Goal: Information Seeking & Learning: Learn about a topic

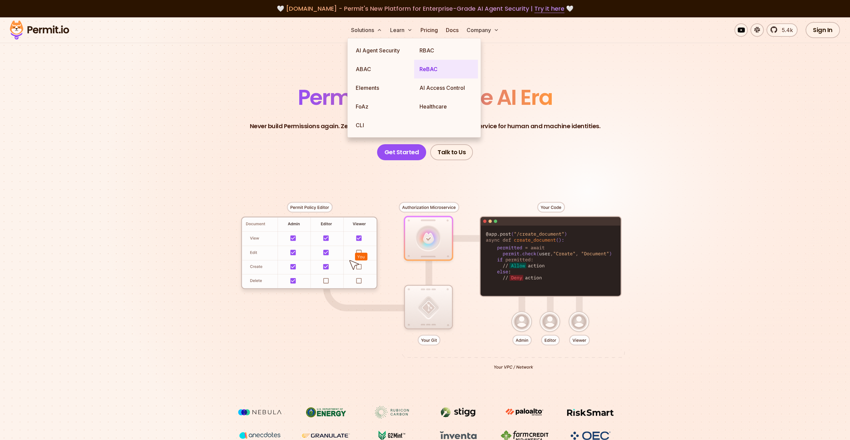
click at [434, 67] on link "ReBAC" at bounding box center [446, 69] width 64 height 19
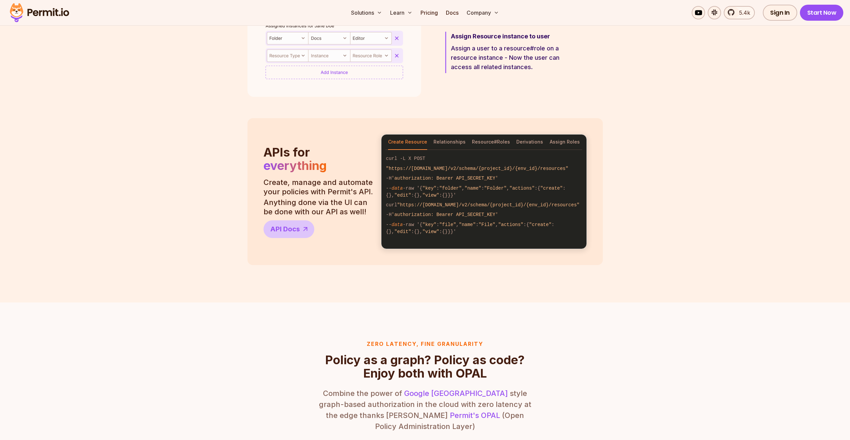
scroll to position [197, 0]
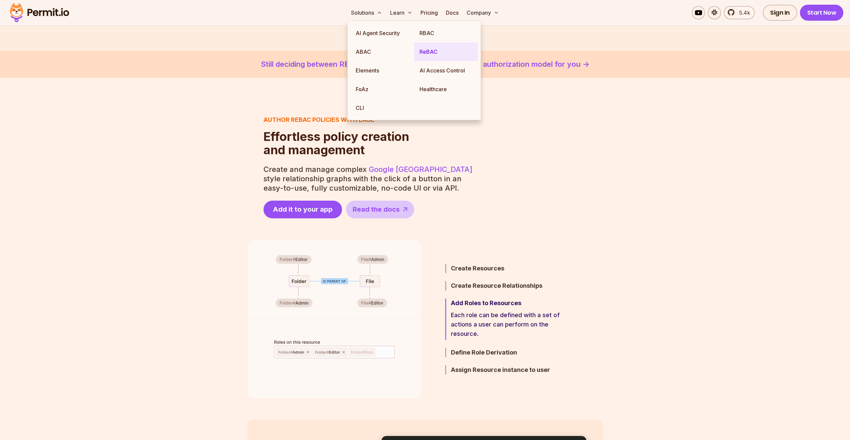
click at [434, 51] on link "ReBAC" at bounding box center [446, 51] width 64 height 19
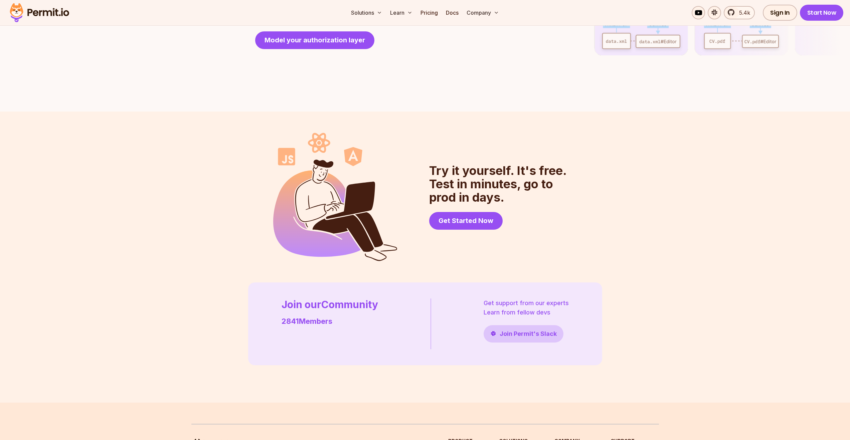
scroll to position [1802, 0]
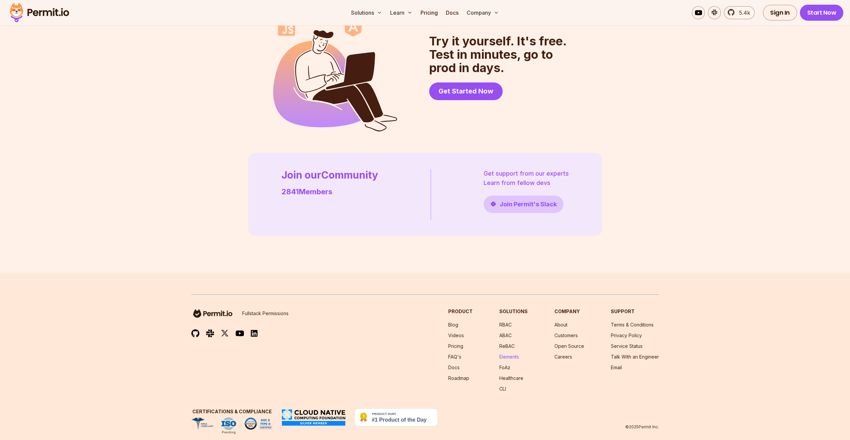
click at [513, 354] on link "Elements" at bounding box center [509, 357] width 20 height 6
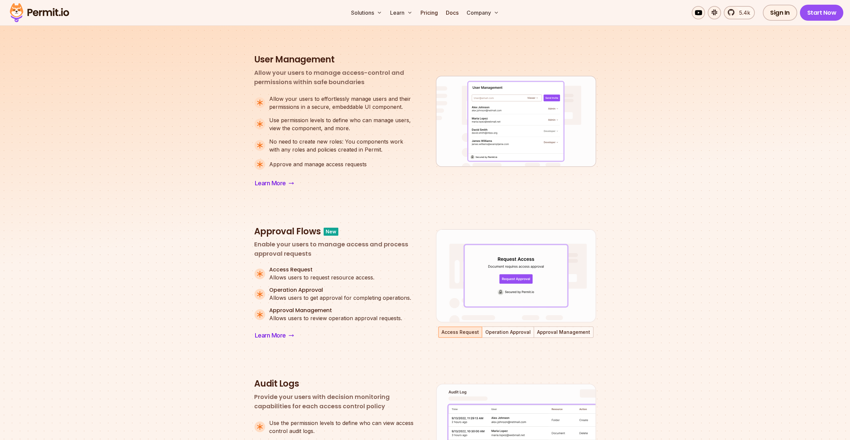
scroll to position [274, 0]
click at [502, 328] on button "Operation Approval" at bounding box center [508, 331] width 51 height 10
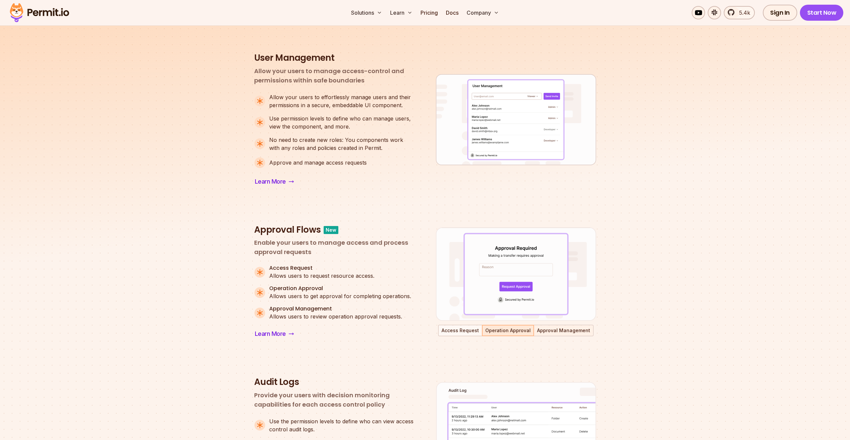
click at [566, 330] on button "Approval Management" at bounding box center [563, 331] width 58 height 10
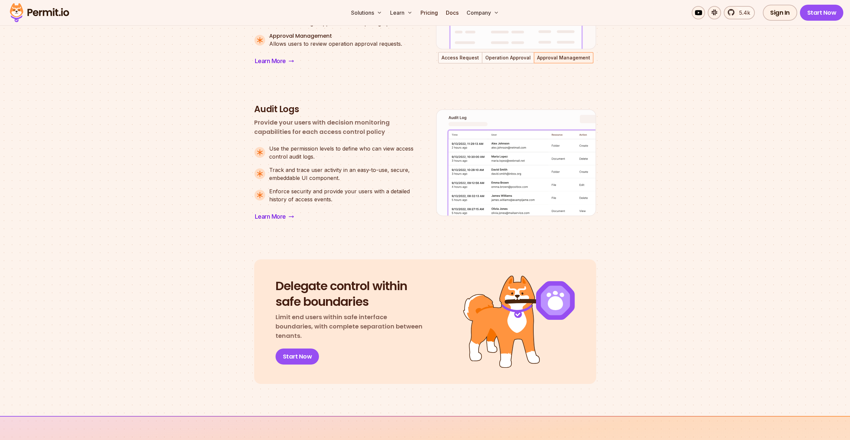
scroll to position [607, 0]
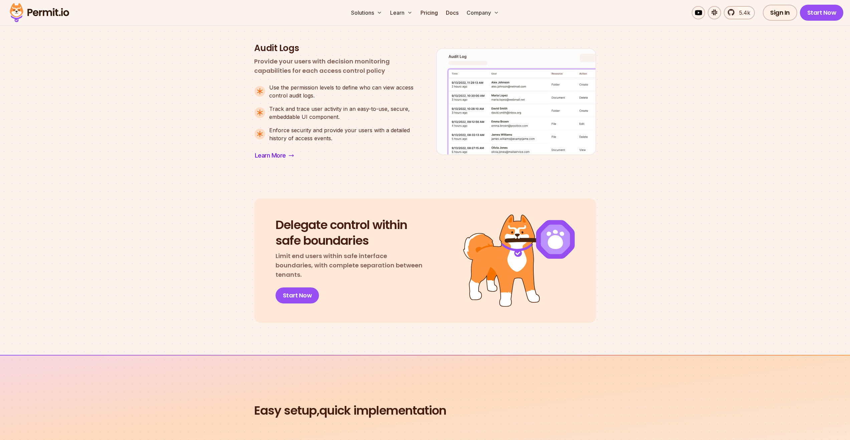
click at [285, 110] on p "Track and trace user activity in an easy-to-use, secure, embeddable UI componen…" at bounding box center [341, 113] width 145 height 16
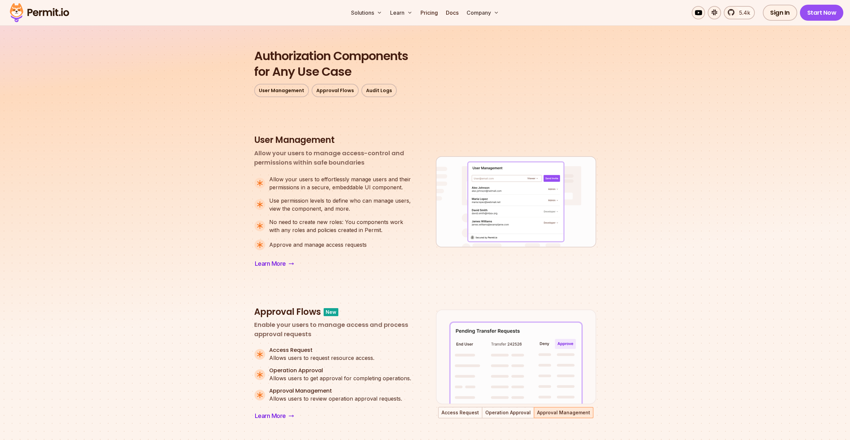
scroll to position [134, 0]
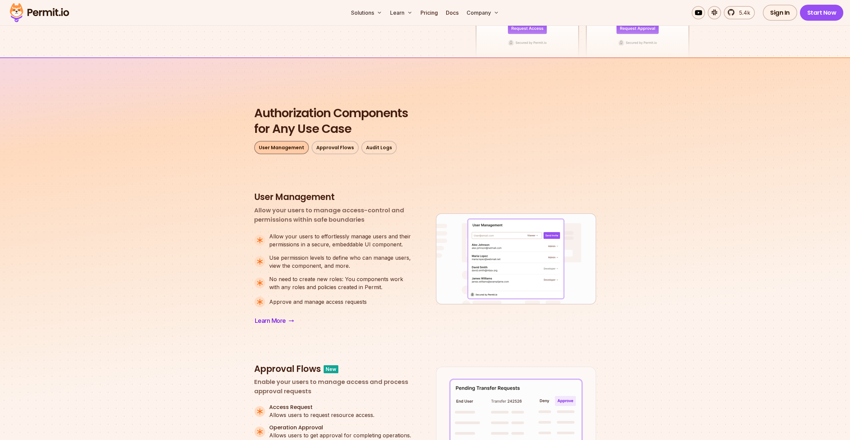
click at [293, 152] on link "User Management" at bounding box center [281, 147] width 55 height 13
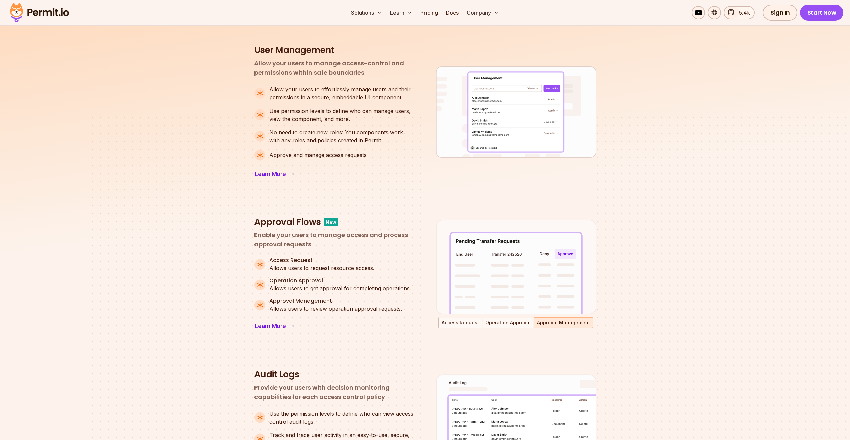
scroll to position [294, 0]
